Goal: Task Accomplishment & Management: Manage account settings

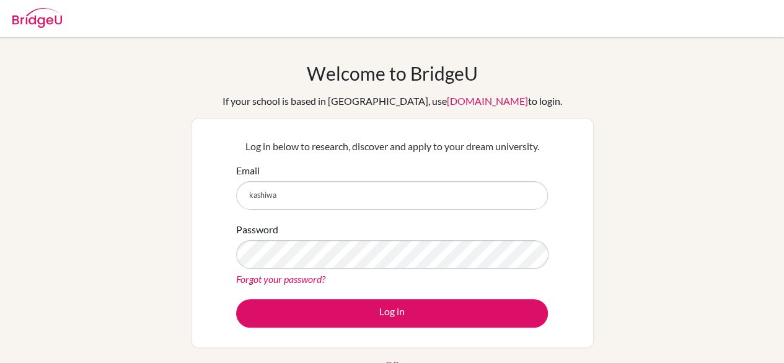
type input "[EMAIL_ADDRESS][DOMAIN_NAME]"
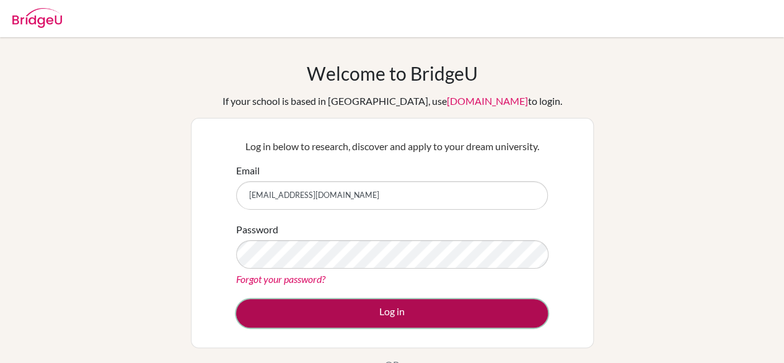
click at [375, 314] on button "Log in" at bounding box center [392, 313] width 312 height 29
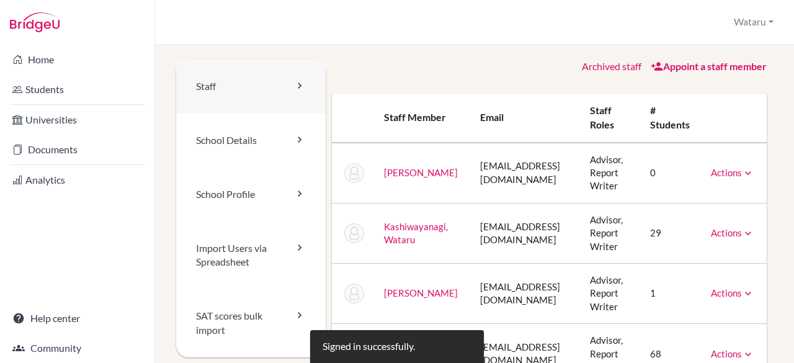
click at [215, 84] on link "Staff" at bounding box center [250, 87] width 149 height 54
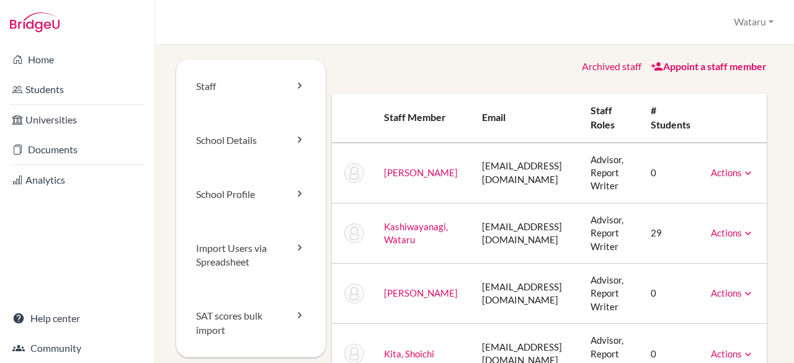
click at [711, 62] on link "Appoint a staff member" at bounding box center [708, 66] width 116 height 12
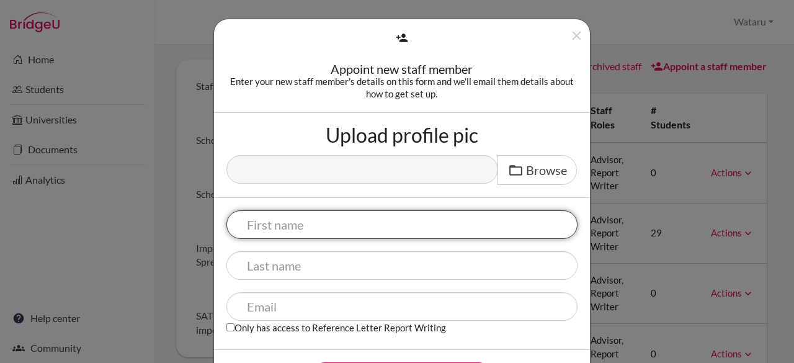
click at [325, 220] on input "text" at bounding box center [401, 224] width 351 height 29
type input "Manae"
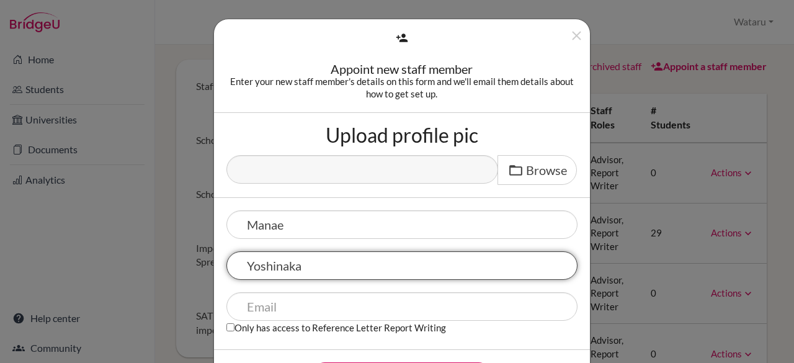
type input "Yoshinaka"
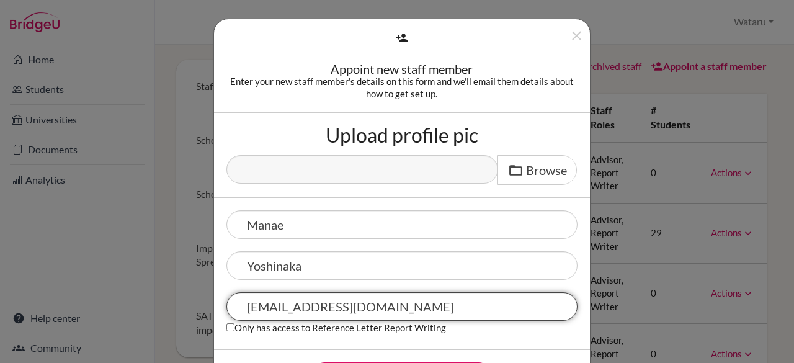
scroll to position [58, 0]
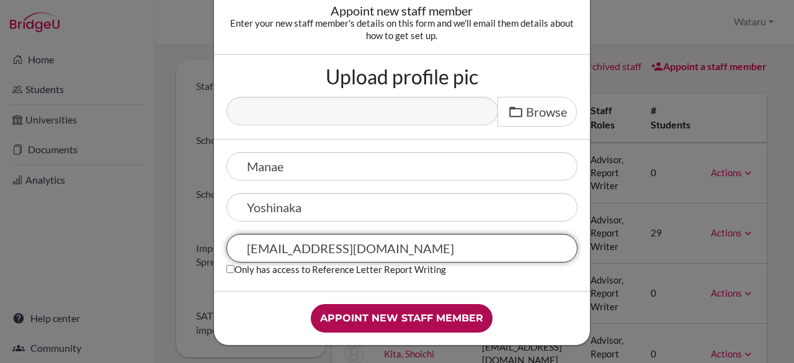
type input "yoshinaka-2up@gl.pen-kanagawa.ed.jp"
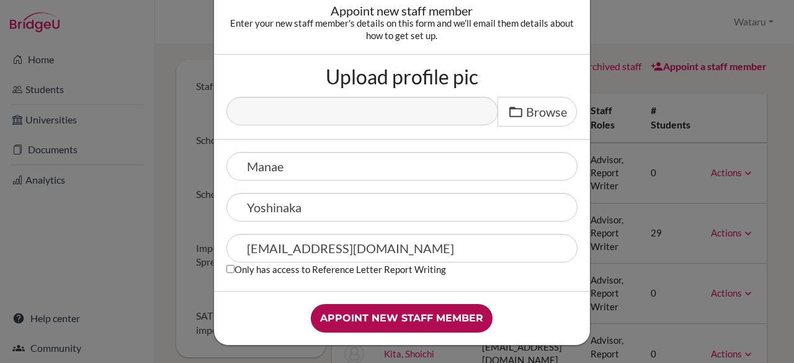
click at [374, 317] on input "Appoint new staff member" at bounding box center [402, 318] width 182 height 29
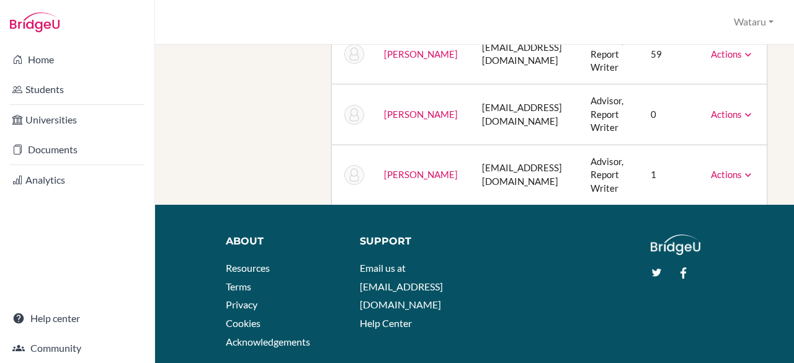
scroll to position [719, 0]
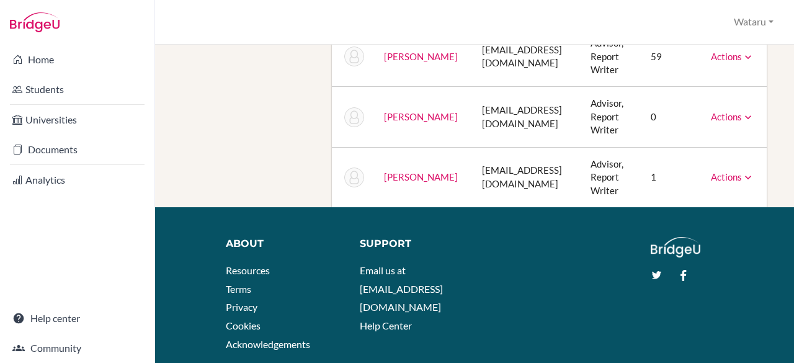
click at [742, 115] on icon at bounding box center [748, 117] width 12 height 12
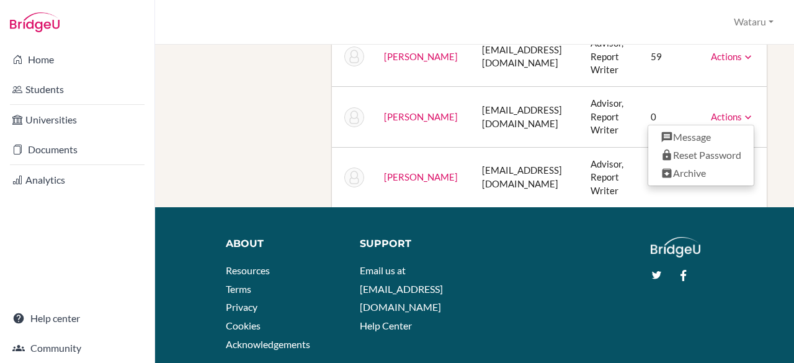
click at [409, 117] on td "[PERSON_NAME]" at bounding box center [423, 117] width 98 height 60
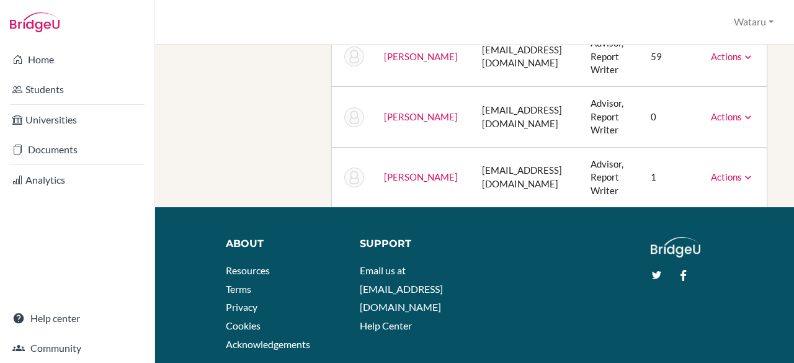
click at [404, 113] on link "[PERSON_NAME]" at bounding box center [421, 116] width 74 height 11
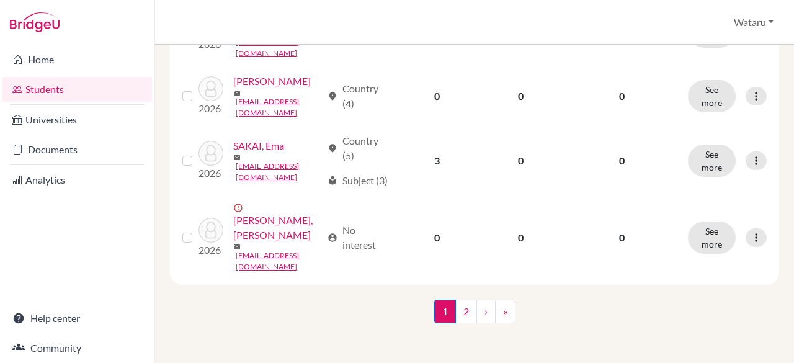
scroll to position [1936, 0]
click at [461, 318] on link "2" at bounding box center [466, 312] width 22 height 24
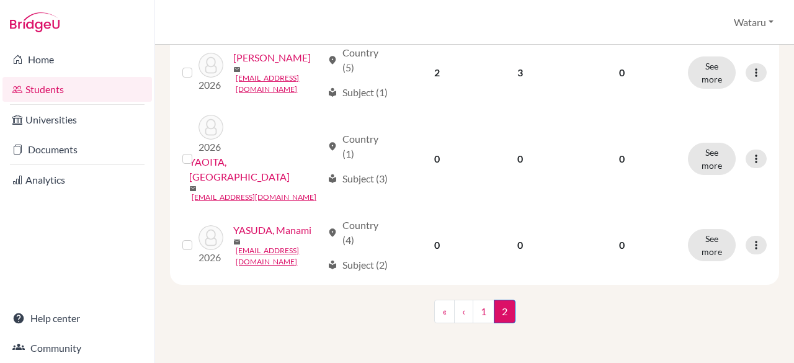
scroll to position [675, 0]
click at [477, 316] on link "1" at bounding box center [484, 312] width 22 height 24
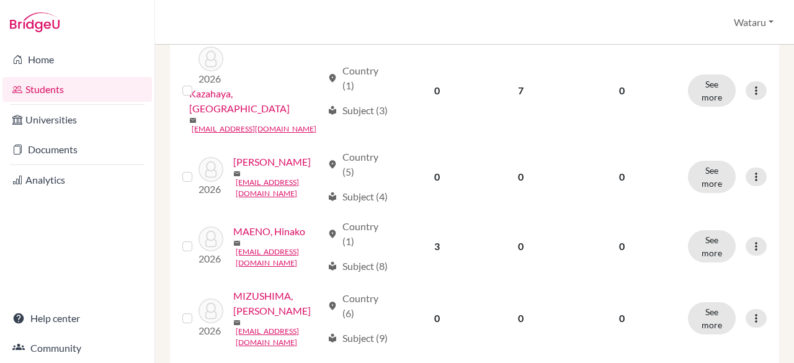
scroll to position [799, 0]
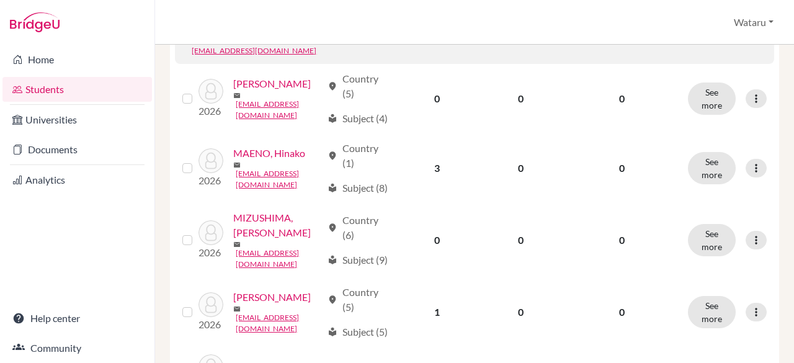
click at [750, 19] on icon at bounding box center [756, 12] width 12 height 12
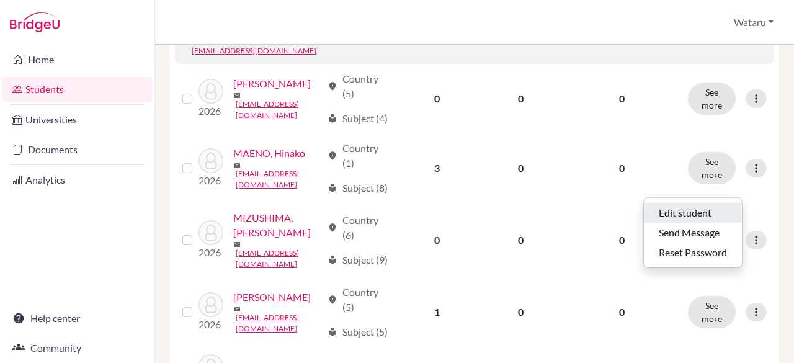
click at [715, 210] on button "Edit student" at bounding box center [693, 213] width 98 height 20
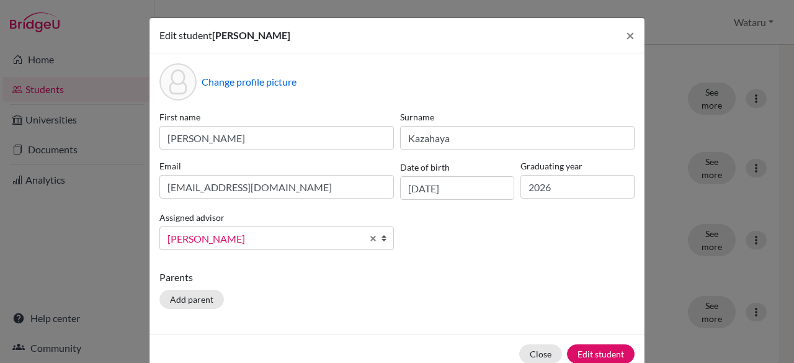
scroll to position [20, 0]
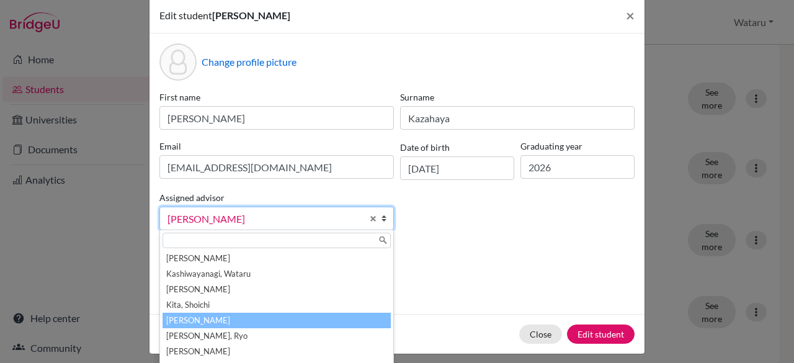
click at [382, 220] on b at bounding box center [387, 218] width 12 height 22
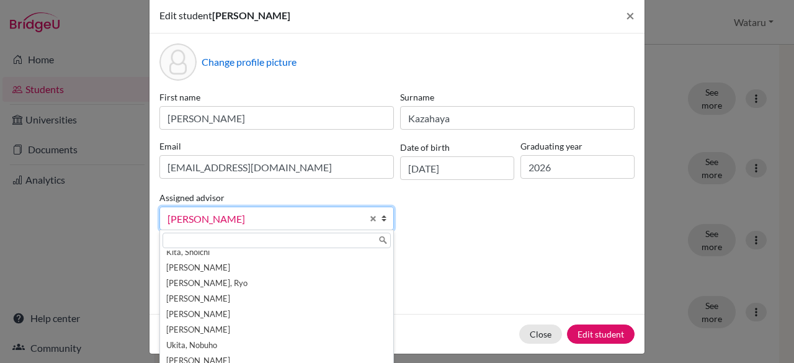
scroll to position [61, 0]
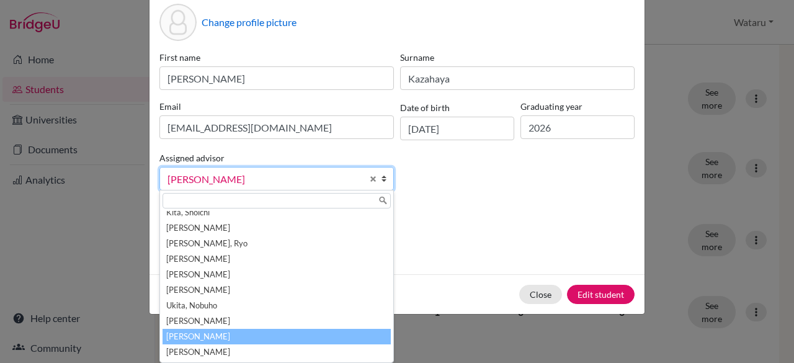
click at [277, 335] on li "Yoshinaka, Manae" at bounding box center [276, 337] width 228 height 16
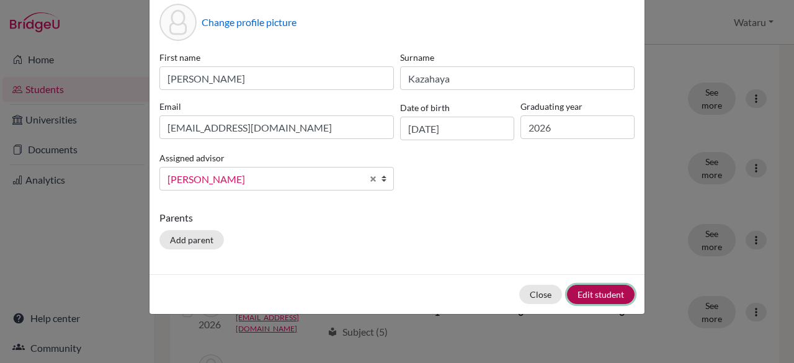
click at [590, 291] on button "Edit student" at bounding box center [601, 294] width 68 height 19
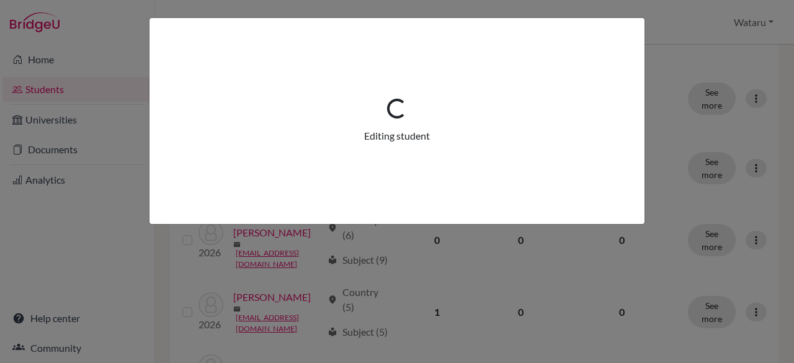
scroll to position [0, 0]
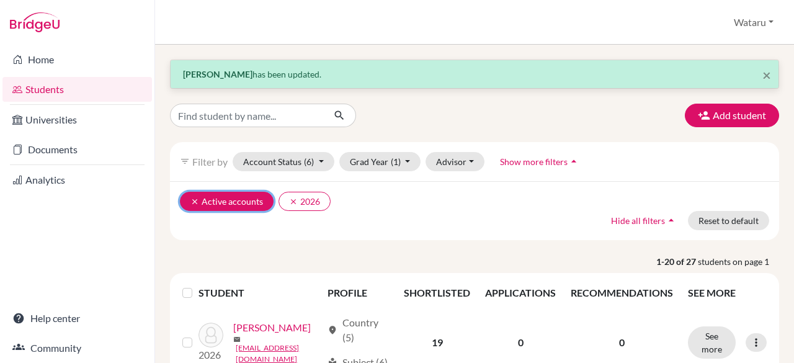
click at [188, 199] on button "clear Active accounts" at bounding box center [227, 201] width 94 height 19
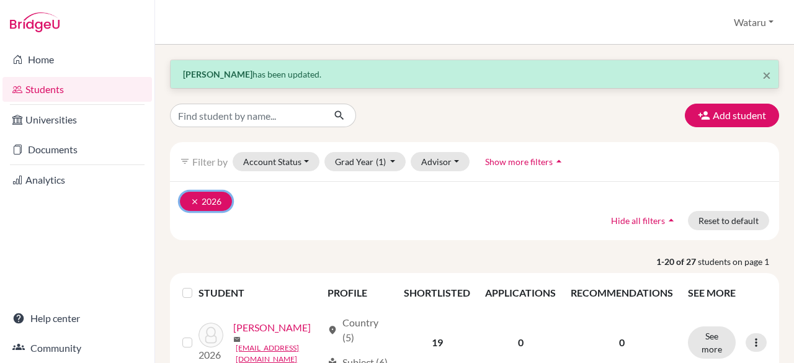
click at [191, 202] on icon "clear" at bounding box center [194, 201] width 9 height 9
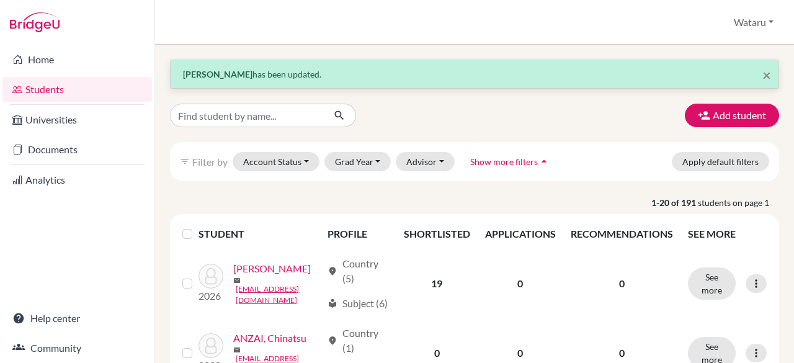
click at [52, 95] on link "Students" at bounding box center [76, 89] width 149 height 25
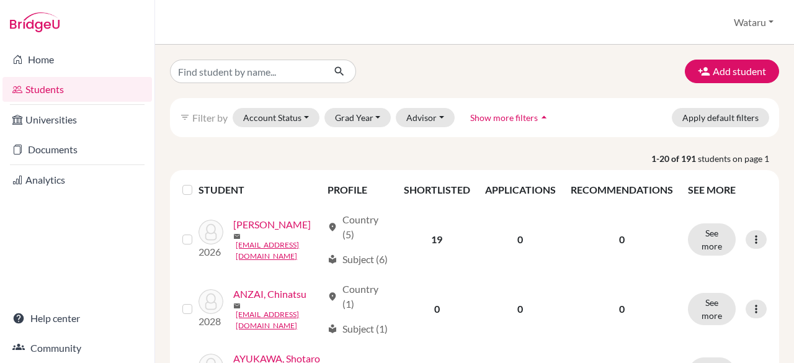
click at [541, 117] on icon "arrow_drop_up" at bounding box center [544, 117] width 12 height 12
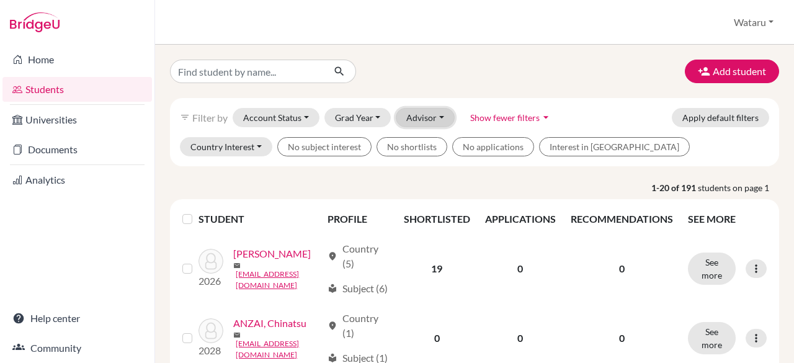
click at [437, 120] on button "Advisor" at bounding box center [425, 117] width 59 height 19
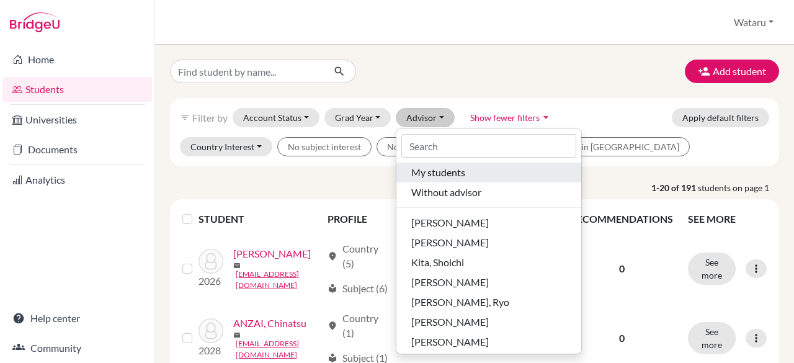
click at [485, 177] on div "My students" at bounding box center [488, 172] width 155 height 15
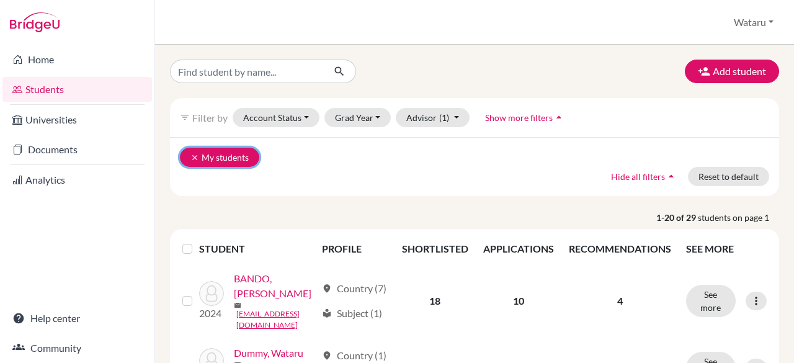
click at [191, 158] on icon "clear" at bounding box center [194, 157] width 9 height 9
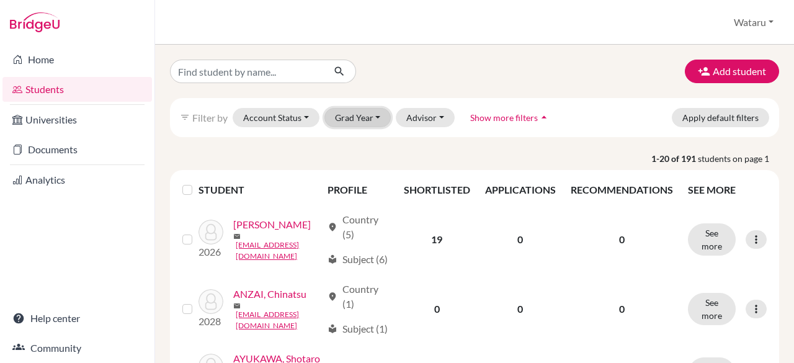
click at [357, 122] on button "Grad Year" at bounding box center [357, 117] width 67 height 19
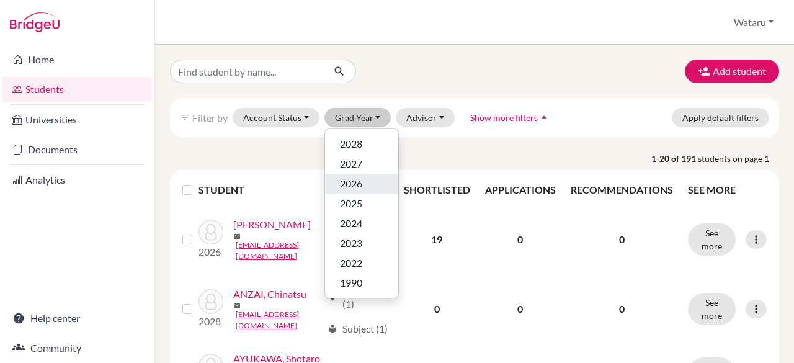
click at [355, 183] on span "2026" at bounding box center [351, 183] width 22 height 15
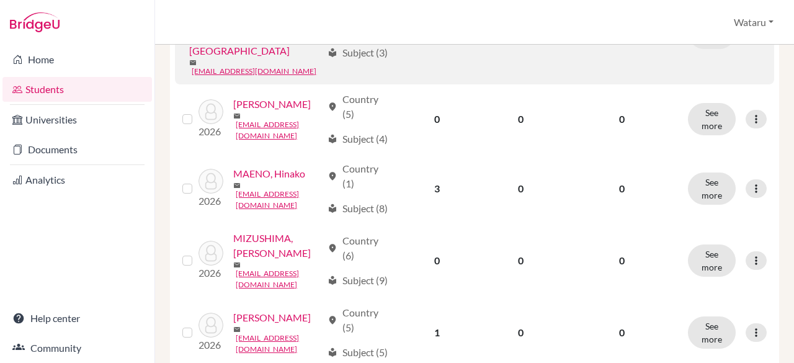
scroll to position [779, 0]
click at [233, 58] on link "Kazahaya, Marin" at bounding box center [255, 43] width 133 height 30
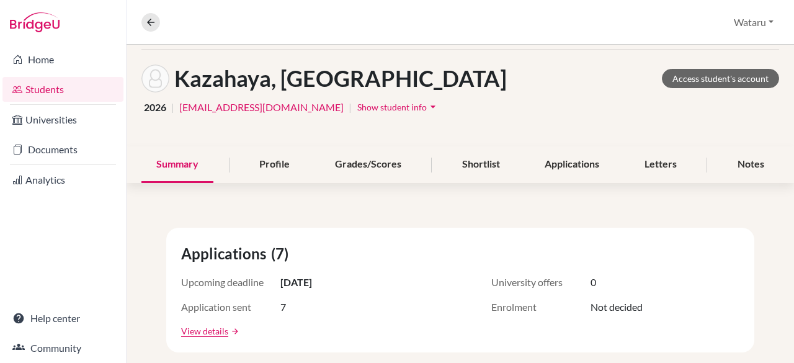
scroll to position [61, 0]
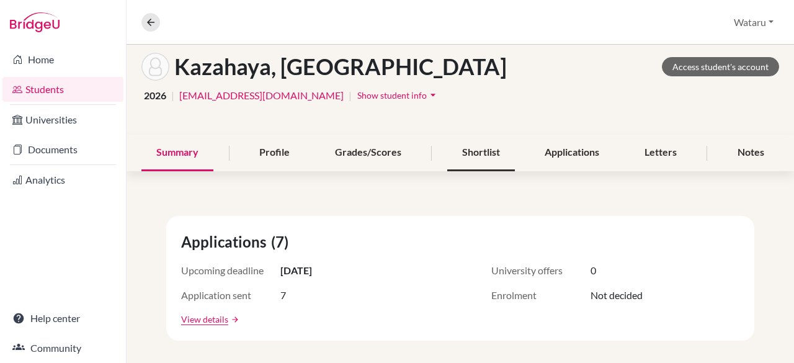
click at [468, 152] on div "Shortlist" at bounding box center [481, 153] width 68 height 37
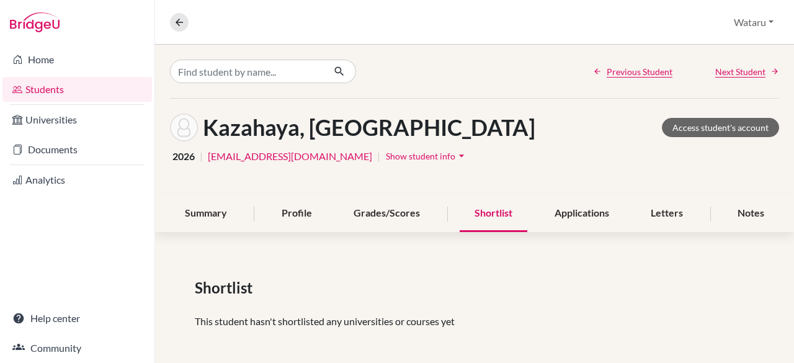
scroll to position [4, 0]
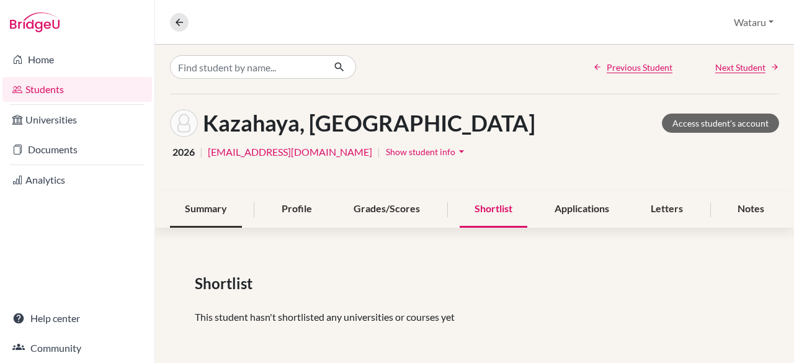
click at [225, 208] on div "Summary" at bounding box center [206, 209] width 72 height 37
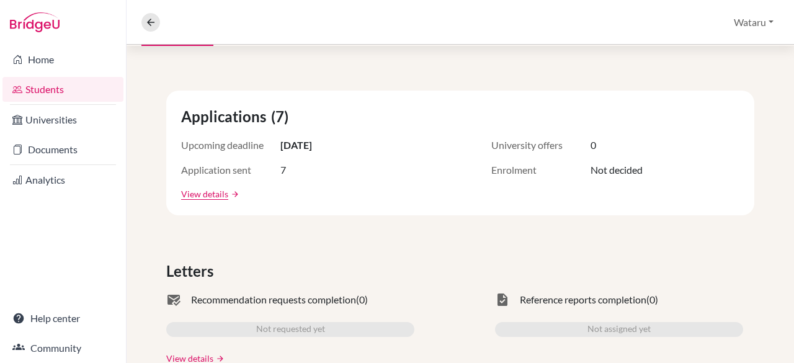
scroll to position [195, 0]
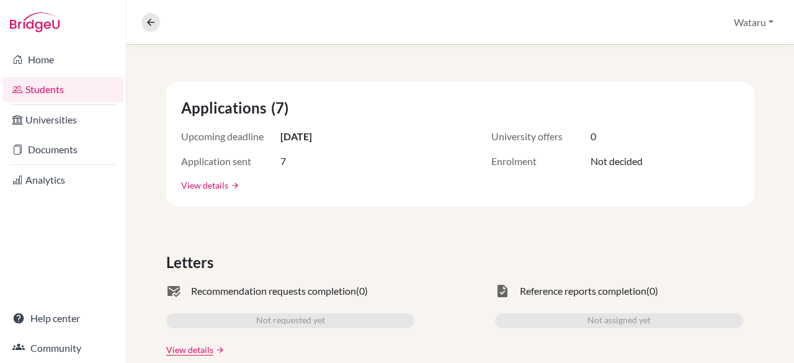
click at [197, 187] on link "View details" at bounding box center [204, 185] width 47 height 13
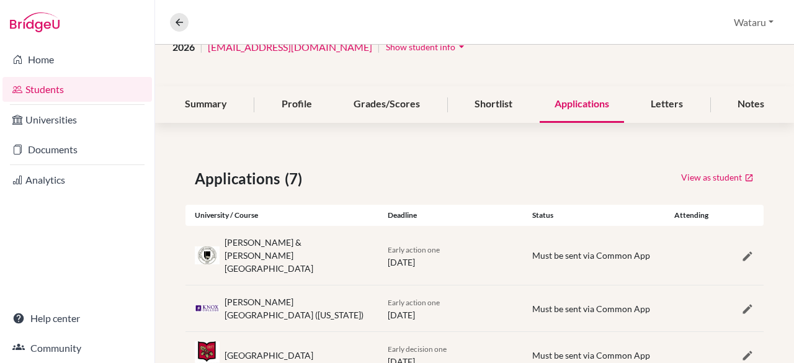
scroll to position [102, 0]
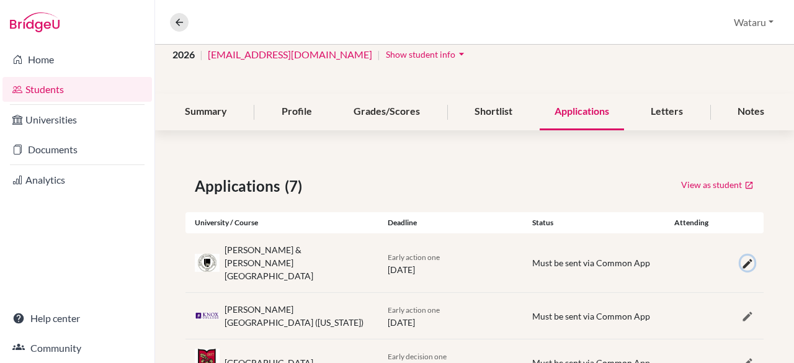
click at [741, 258] on icon "button" at bounding box center [747, 263] width 12 height 12
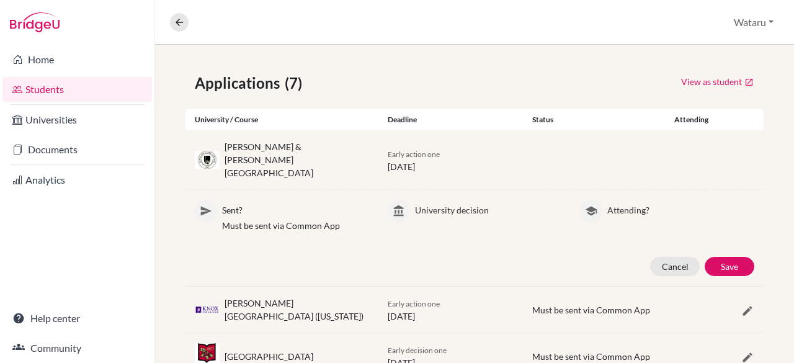
scroll to position [19, 0]
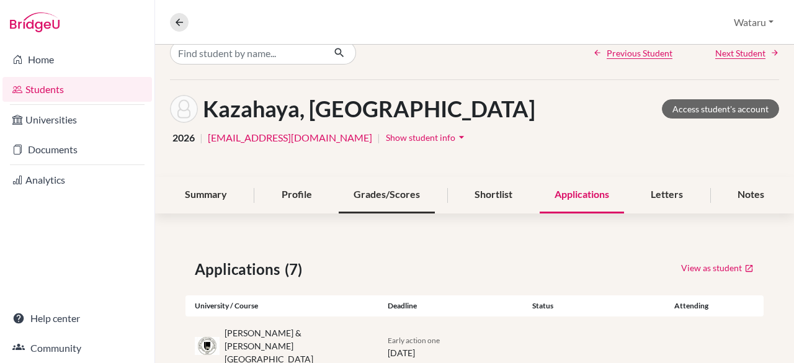
click at [411, 193] on div "Grades/Scores" at bounding box center [387, 195] width 96 height 37
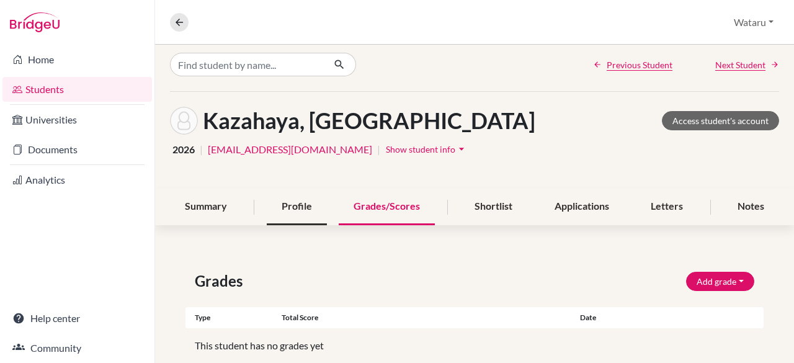
scroll to position [5, 0]
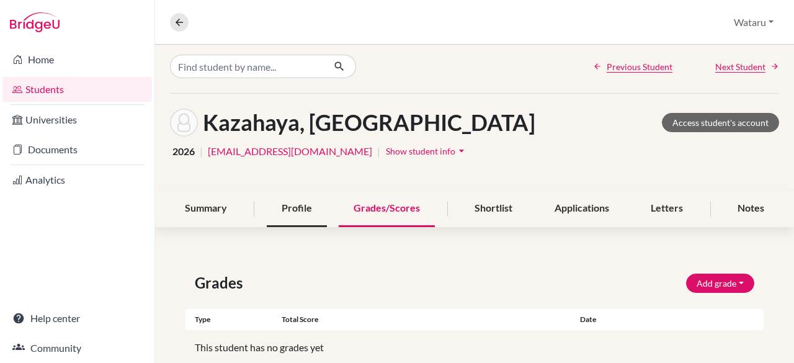
click at [309, 206] on div "Profile" at bounding box center [297, 208] width 60 height 37
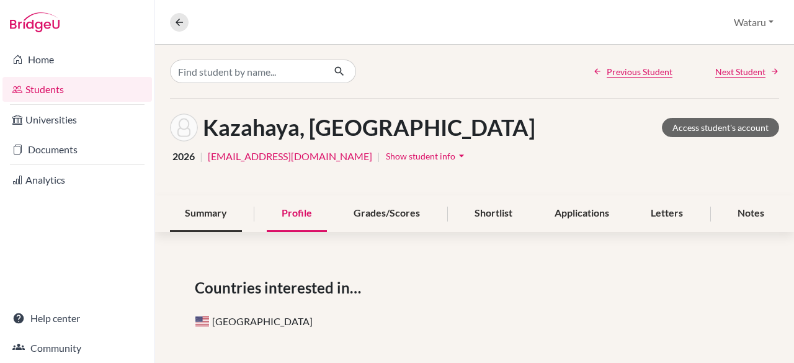
click at [210, 217] on div "Summary" at bounding box center [206, 213] width 72 height 37
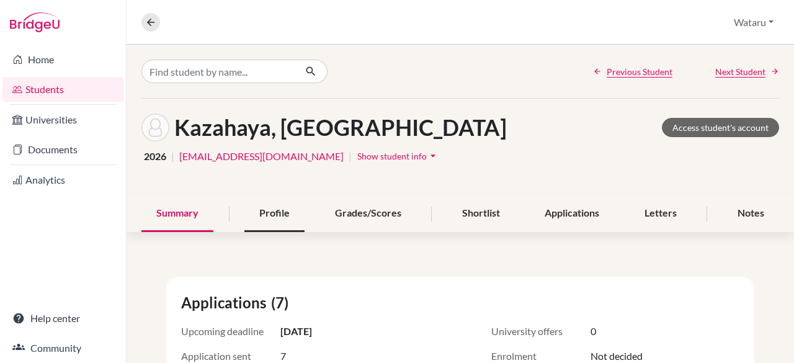
click at [257, 214] on div "Profile" at bounding box center [274, 213] width 60 height 37
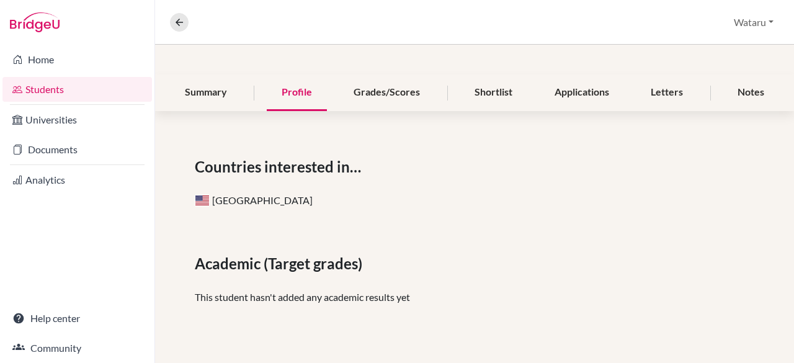
scroll to position [123, 0]
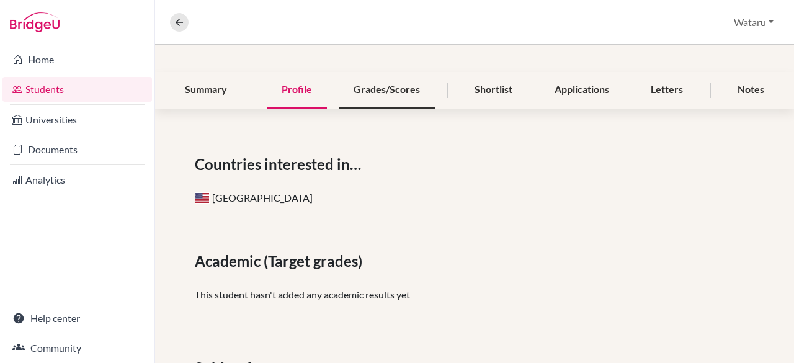
click at [391, 81] on div "Grades/Scores" at bounding box center [387, 90] width 96 height 37
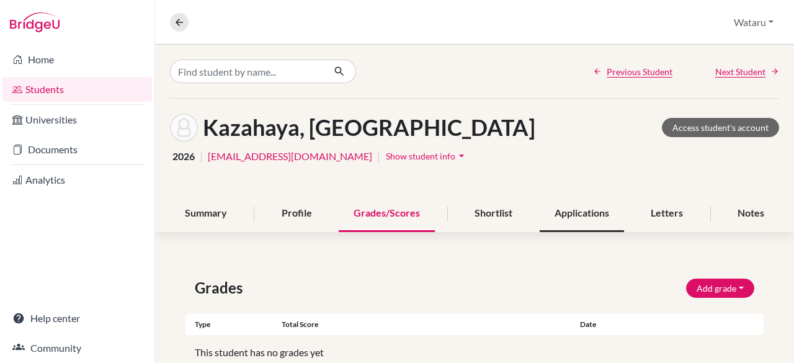
click at [577, 219] on div "Applications" at bounding box center [581, 213] width 84 height 37
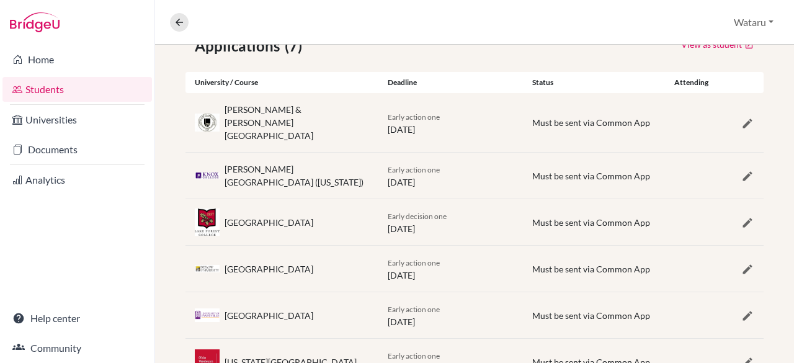
scroll to position [245, 0]
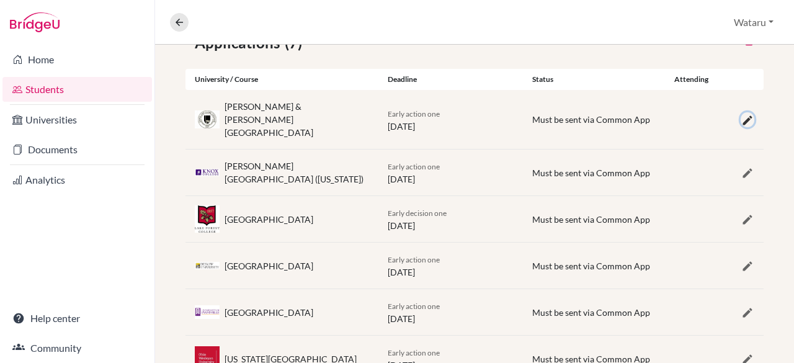
click at [741, 115] on icon "button" at bounding box center [747, 120] width 12 height 12
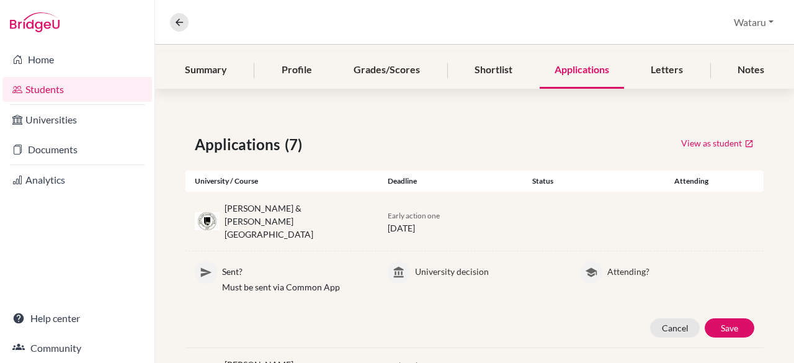
scroll to position [0, 0]
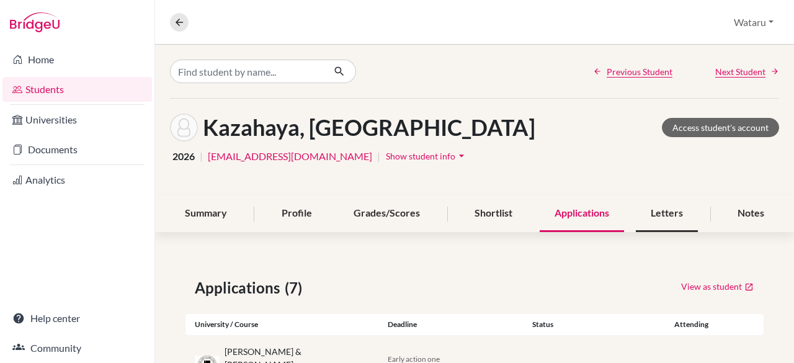
click at [682, 215] on div "Letters" at bounding box center [667, 213] width 62 height 37
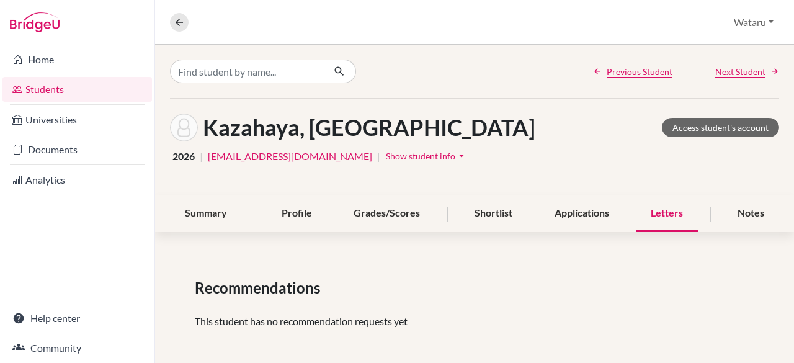
scroll to position [4, 0]
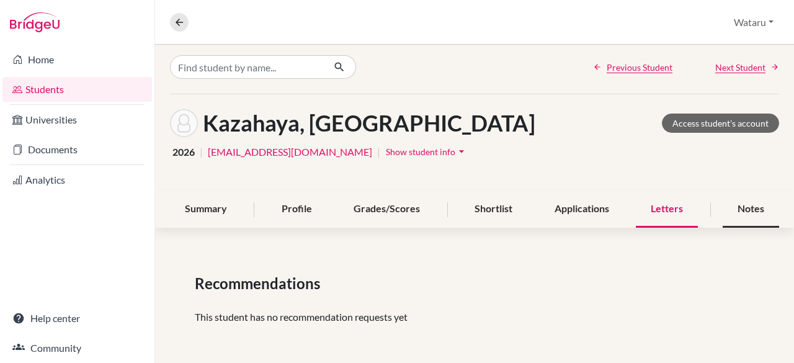
click at [739, 208] on div "Notes" at bounding box center [750, 209] width 56 height 37
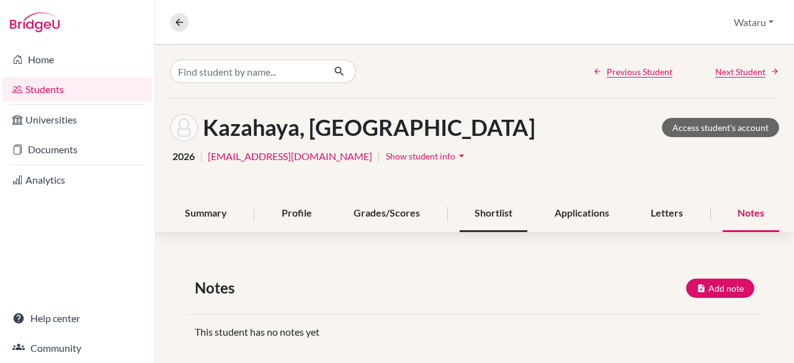
scroll to position [15, 0]
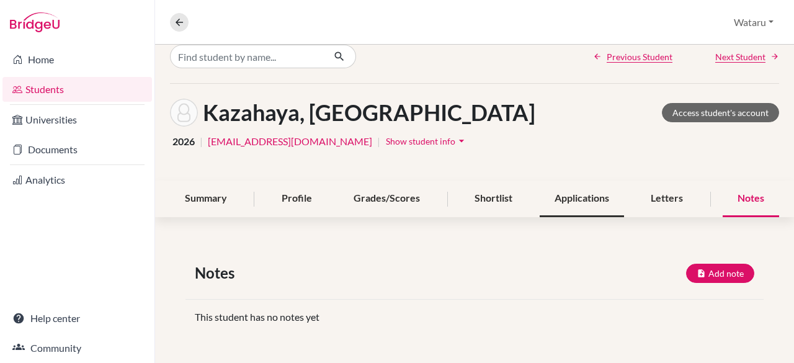
click at [564, 192] on div "Applications" at bounding box center [581, 198] width 84 height 37
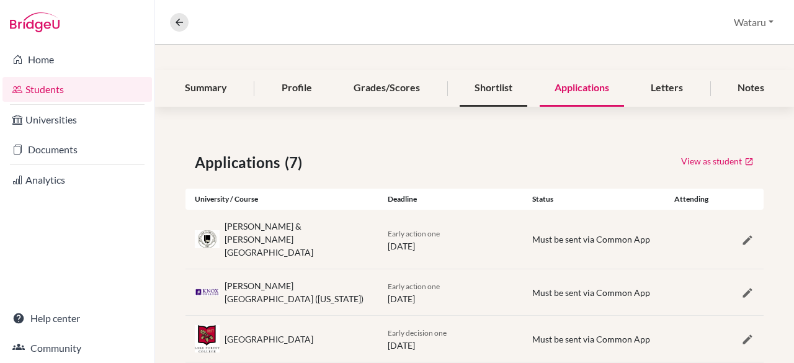
scroll to position [127, 0]
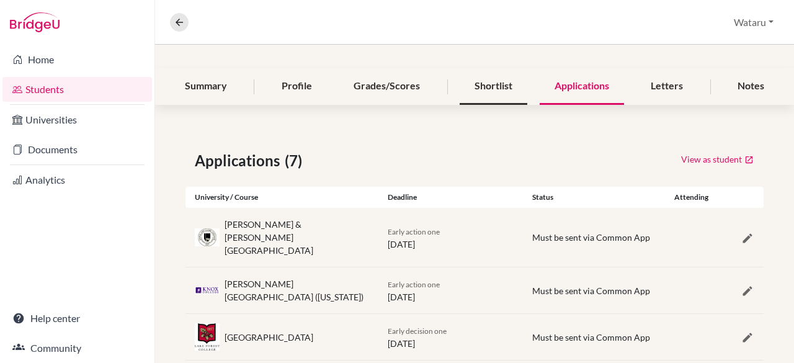
click at [481, 74] on div "Shortlist" at bounding box center [493, 86] width 68 height 37
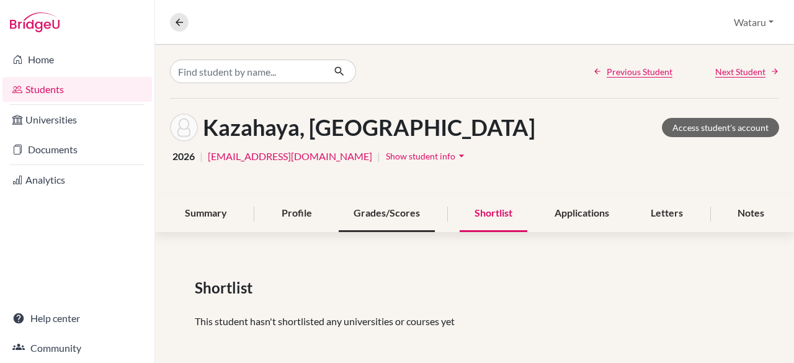
scroll to position [4, 0]
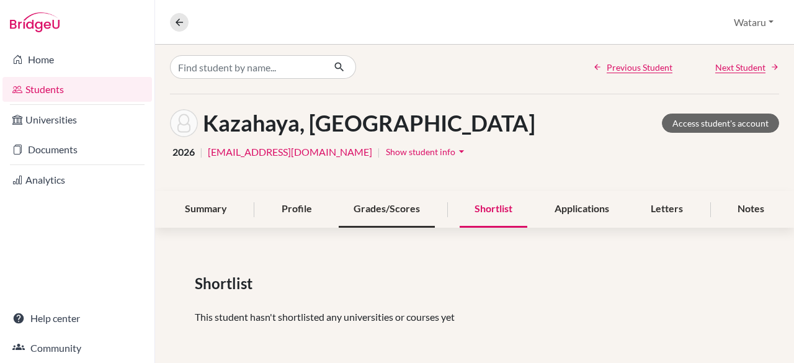
click at [388, 205] on div "Grades/Scores" at bounding box center [387, 209] width 96 height 37
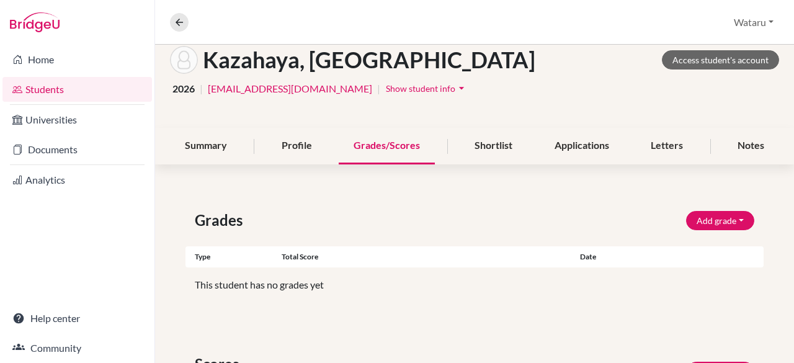
scroll to position [64, 0]
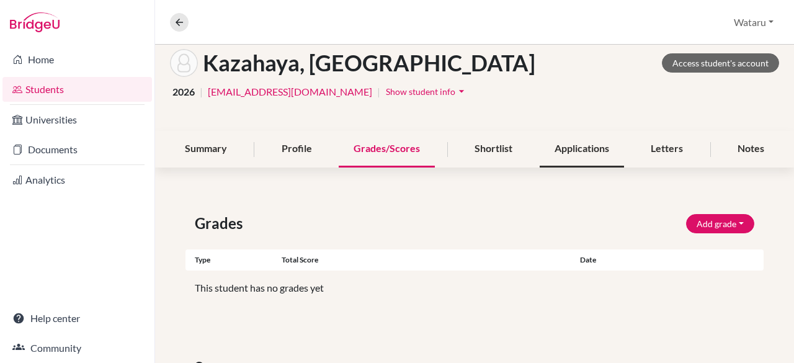
click at [585, 152] on div "Applications" at bounding box center [581, 149] width 84 height 37
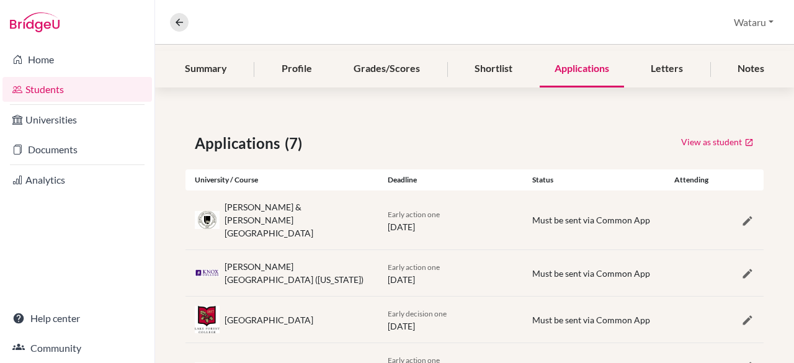
scroll to position [145, 0]
click at [371, 64] on div "Grades/Scores" at bounding box center [387, 68] width 96 height 37
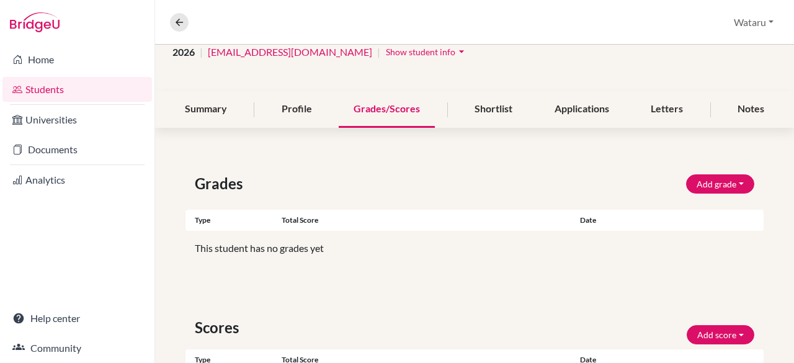
scroll to position [103, 0]
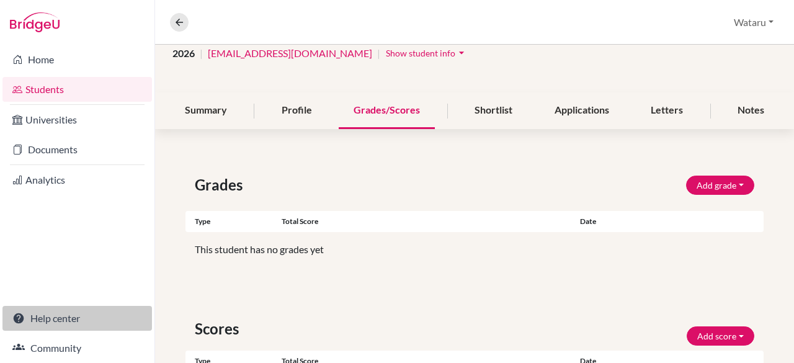
click at [56, 330] on link "Help center" at bounding box center [76, 318] width 149 height 25
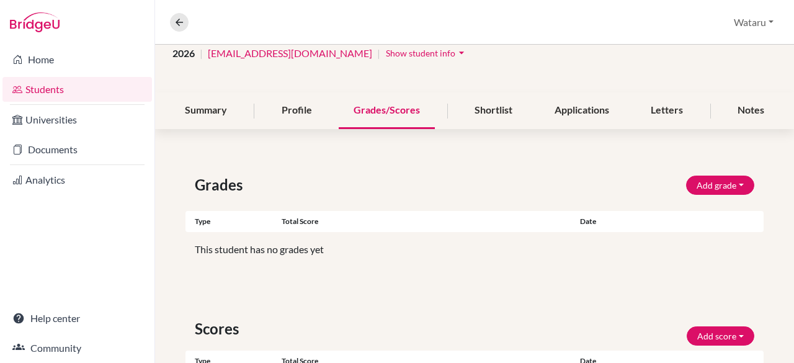
scroll to position [0, 0]
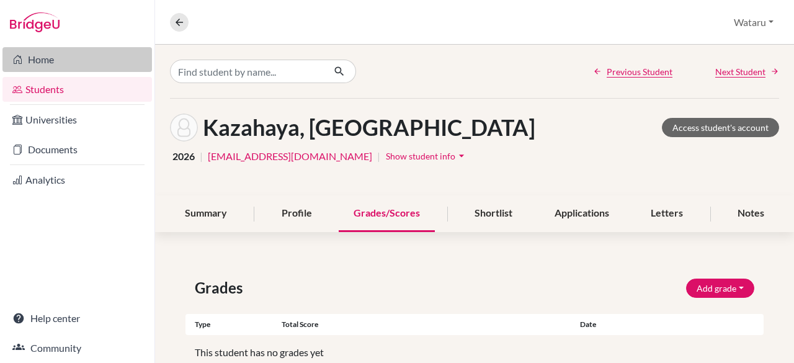
click at [24, 60] on link "Home" at bounding box center [76, 59] width 149 height 25
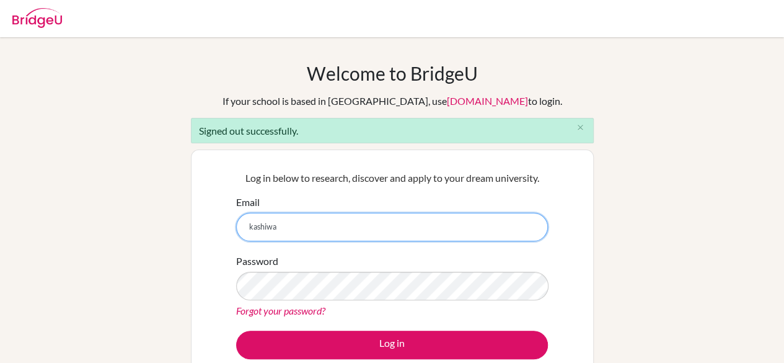
type input "[EMAIL_ADDRESS][DOMAIN_NAME]"
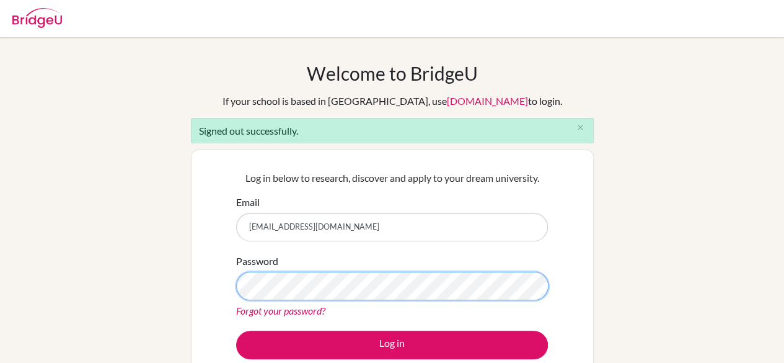
scroll to position [62, 0]
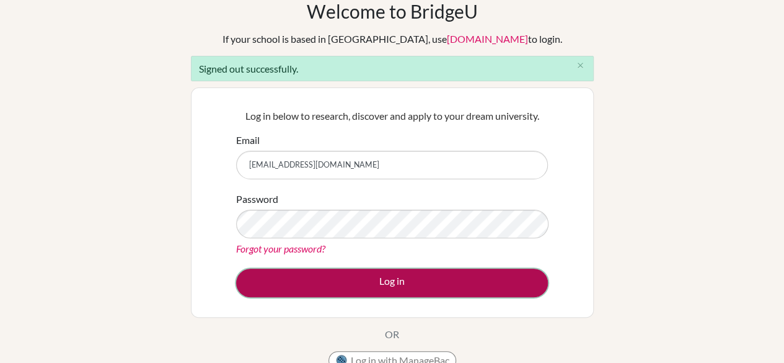
click at [352, 293] on button "Log in" at bounding box center [392, 282] width 312 height 29
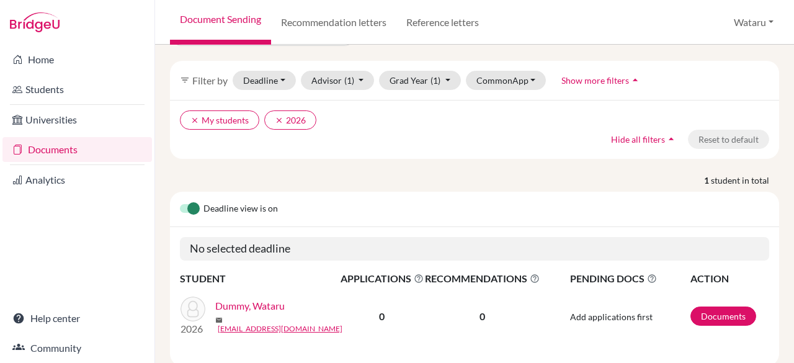
scroll to position [72, 0]
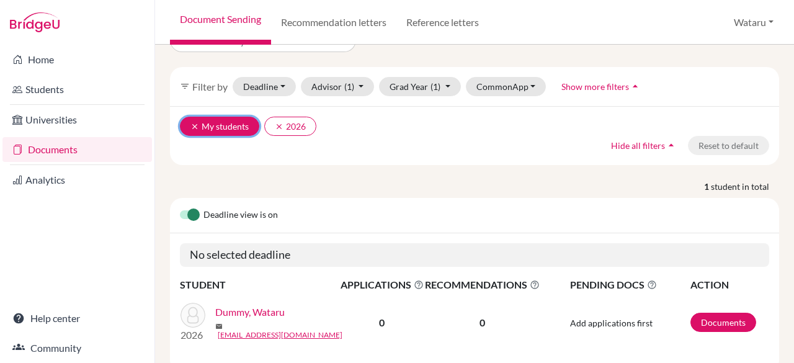
click at [194, 126] on icon "clear" at bounding box center [194, 126] width 9 height 9
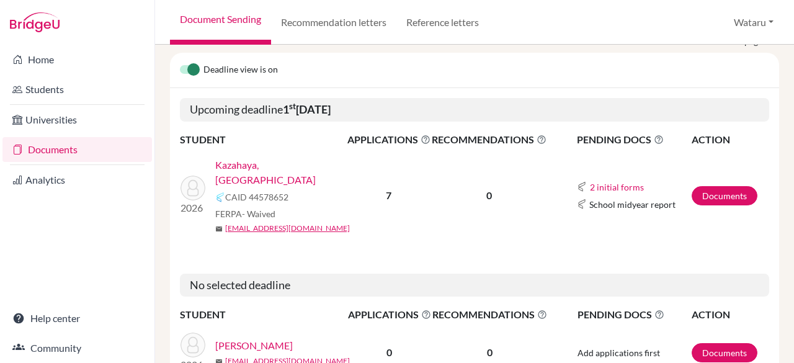
scroll to position [216, 0]
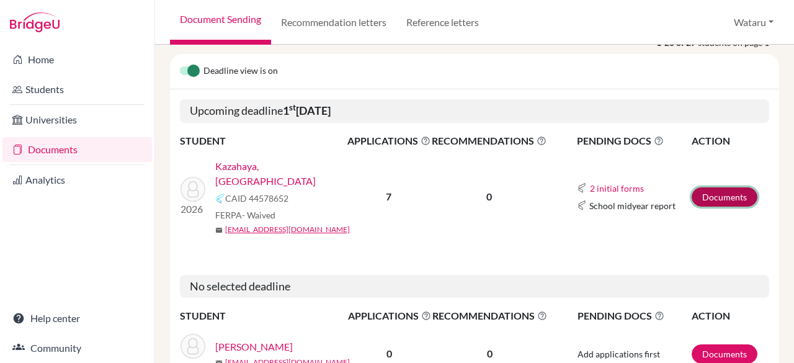
click at [708, 194] on link "Documents" at bounding box center [724, 196] width 66 height 19
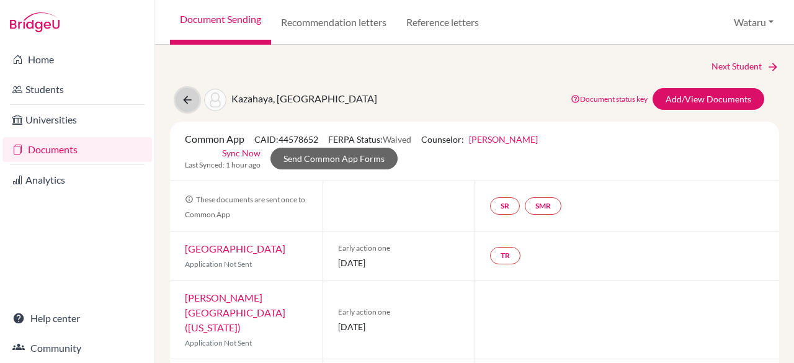
click at [190, 100] on icon at bounding box center [187, 100] width 12 height 12
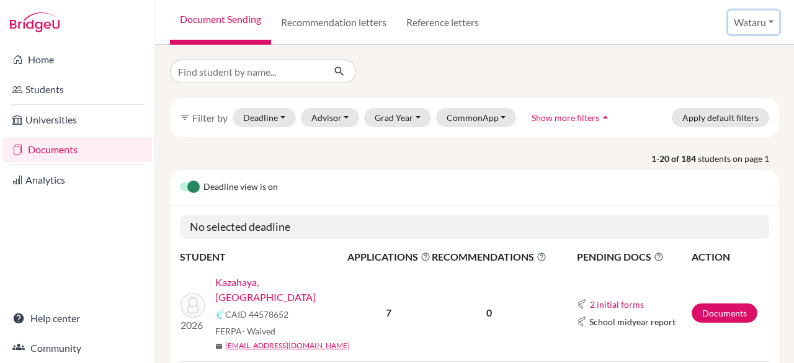
click at [770, 20] on button "Wataru" at bounding box center [753, 23] width 51 height 24
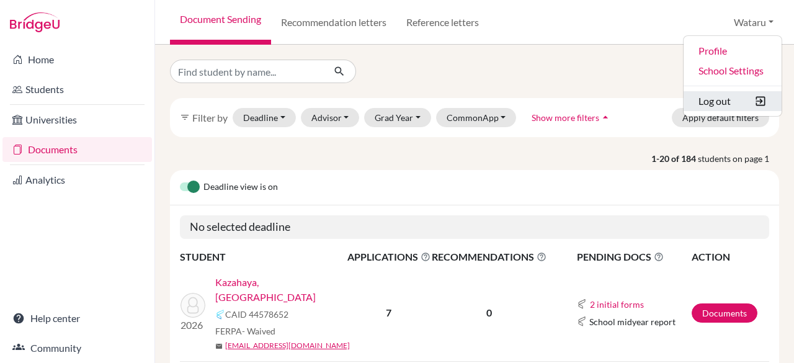
click at [718, 98] on button "Log out" at bounding box center [732, 101] width 98 height 20
